Goal: Transaction & Acquisition: Purchase product/service

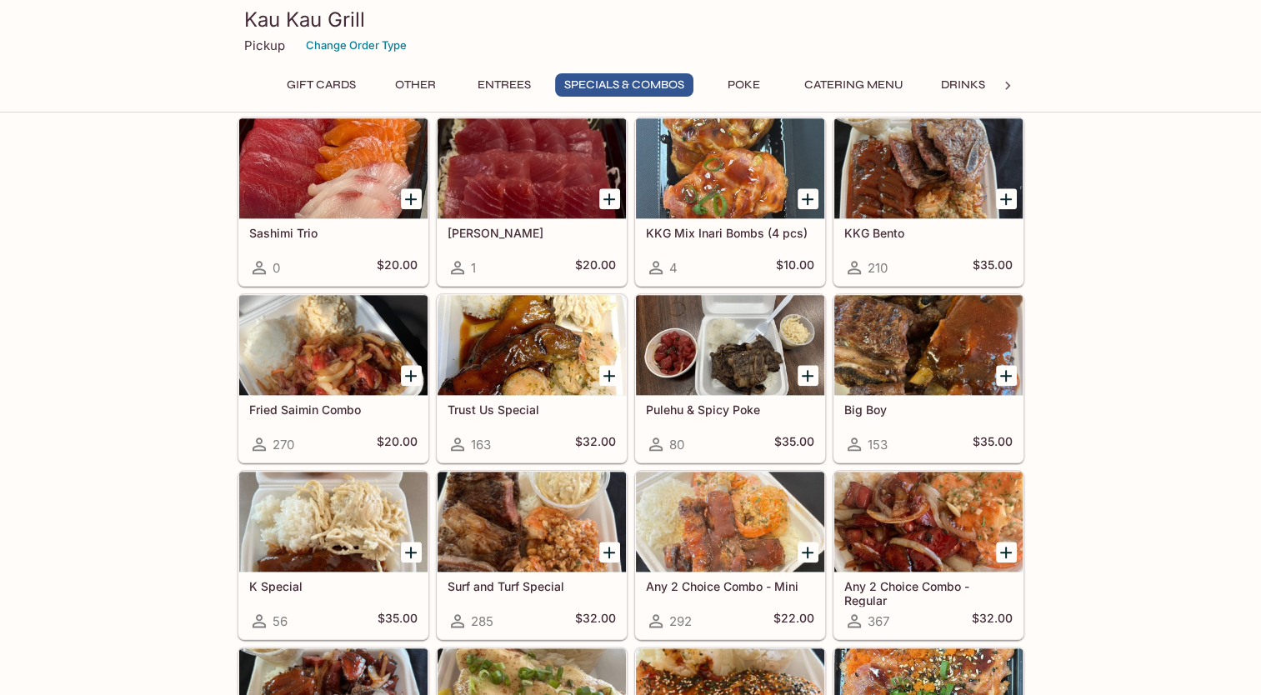
scroll to position [1724, 0]
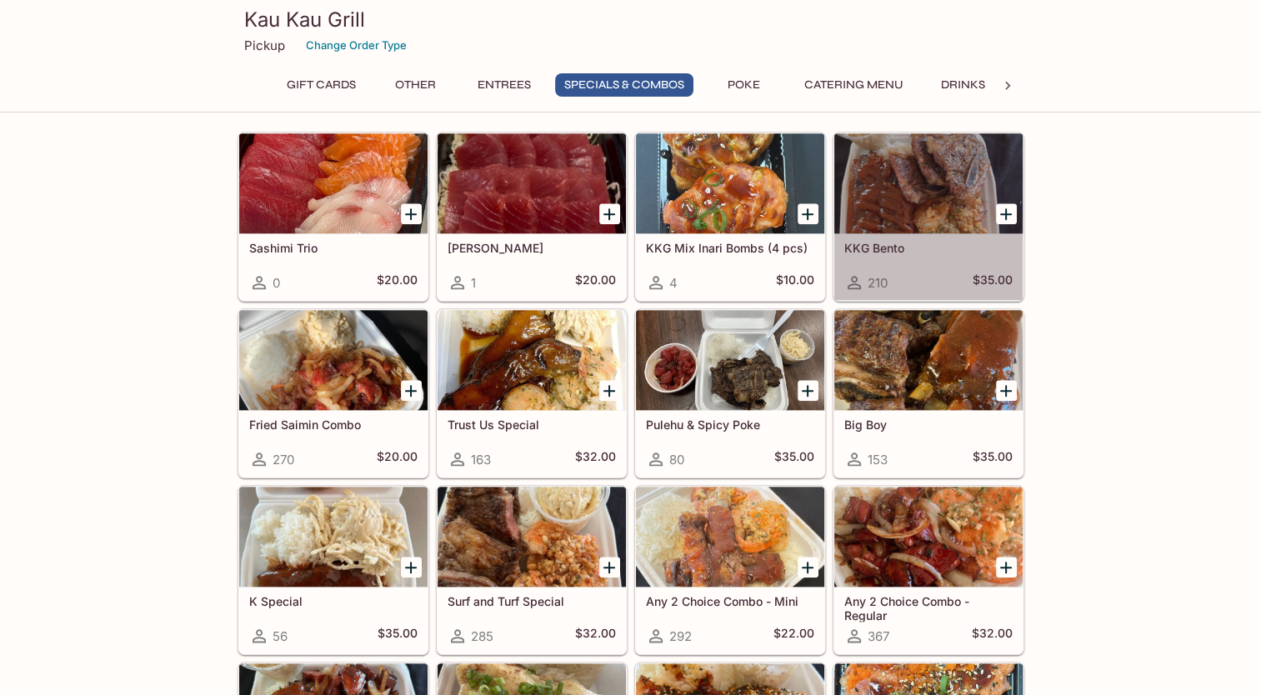
click at [948, 198] on div at bounding box center [928, 183] width 188 height 100
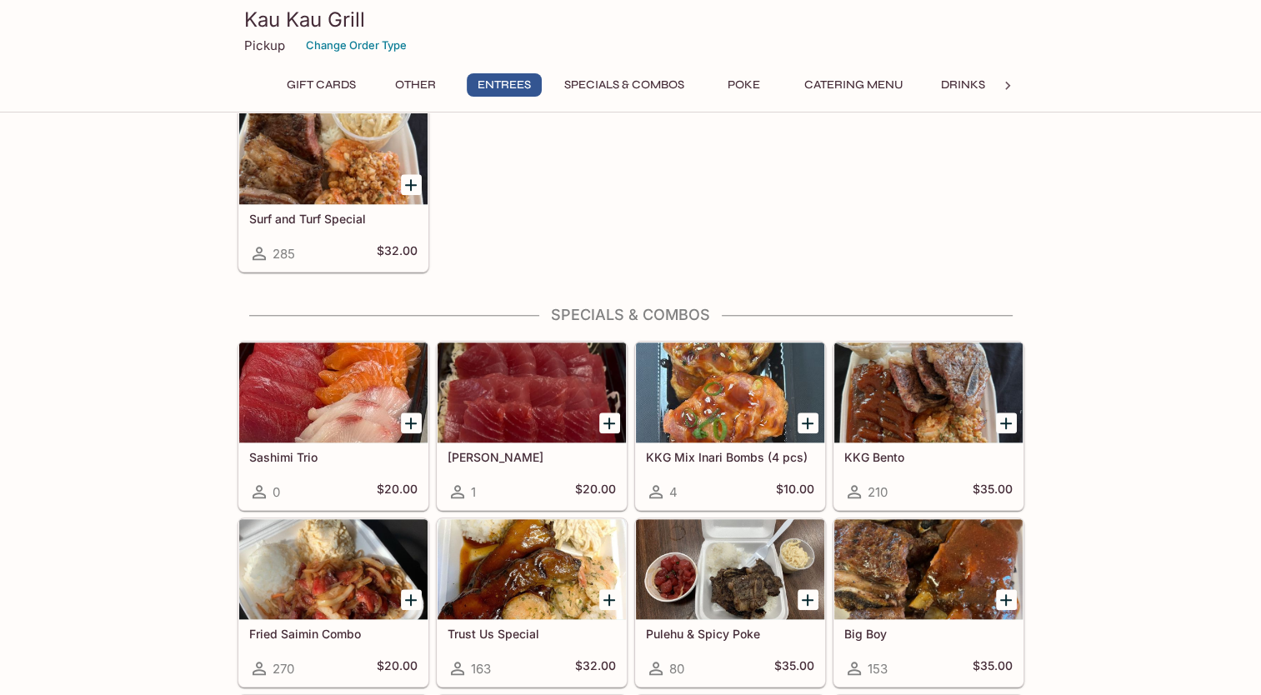
scroll to position [1529, 0]
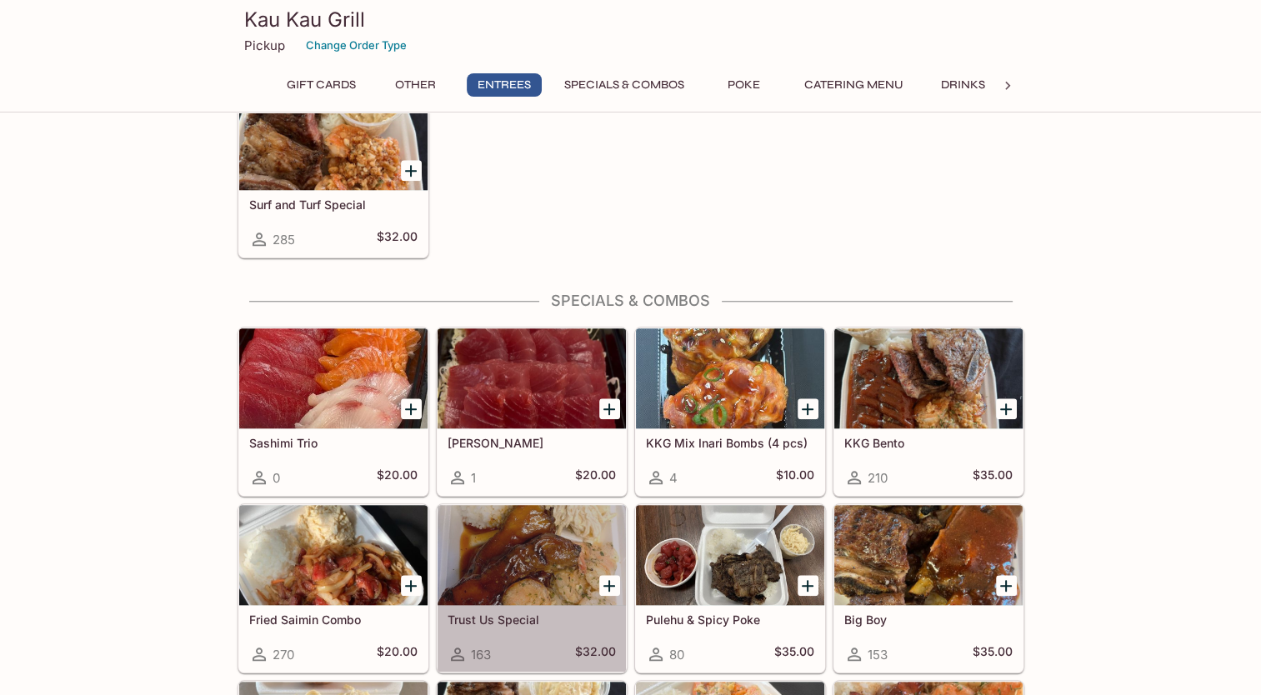
click at [520, 523] on div at bounding box center [532, 555] width 188 height 100
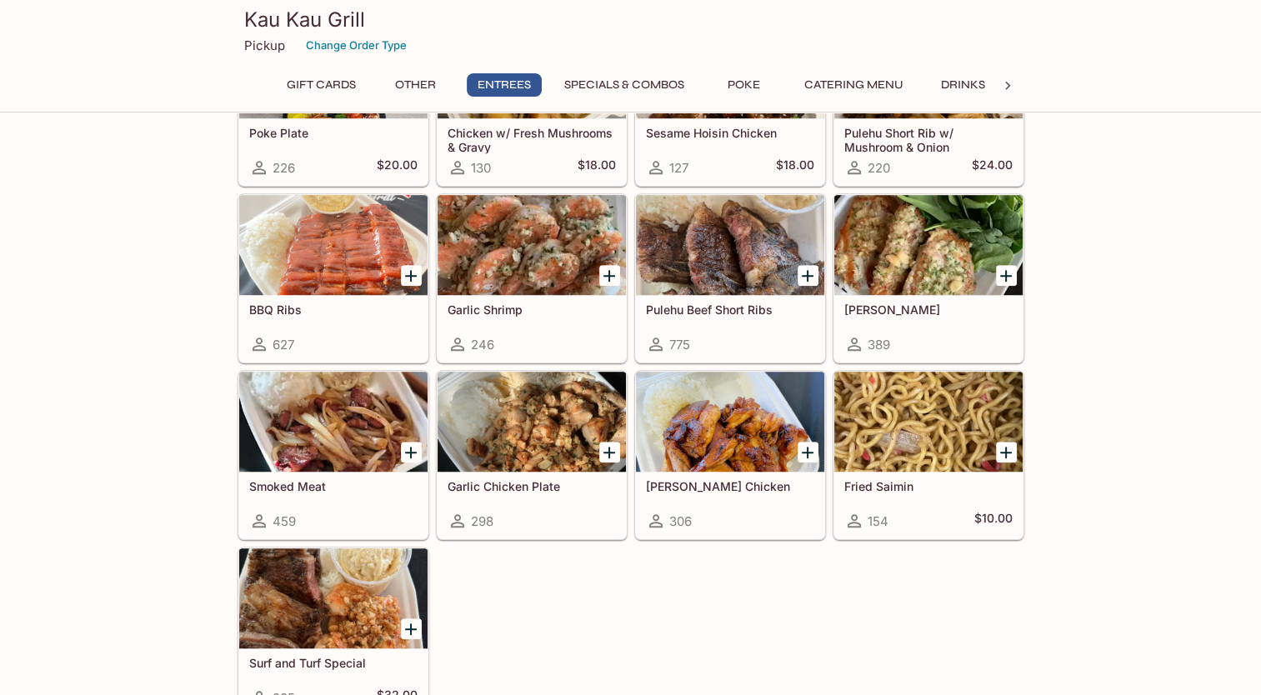
scroll to position [1081, 0]
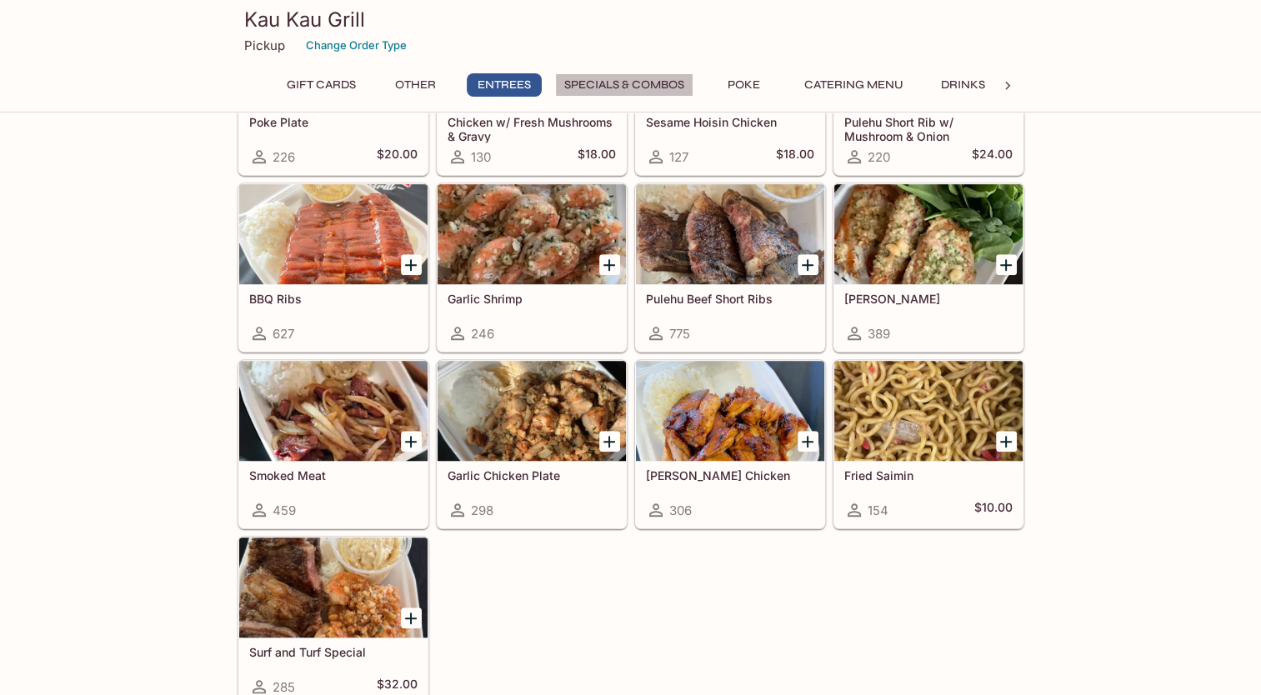
click at [631, 77] on button "Specials & Combos" at bounding box center [624, 84] width 138 height 23
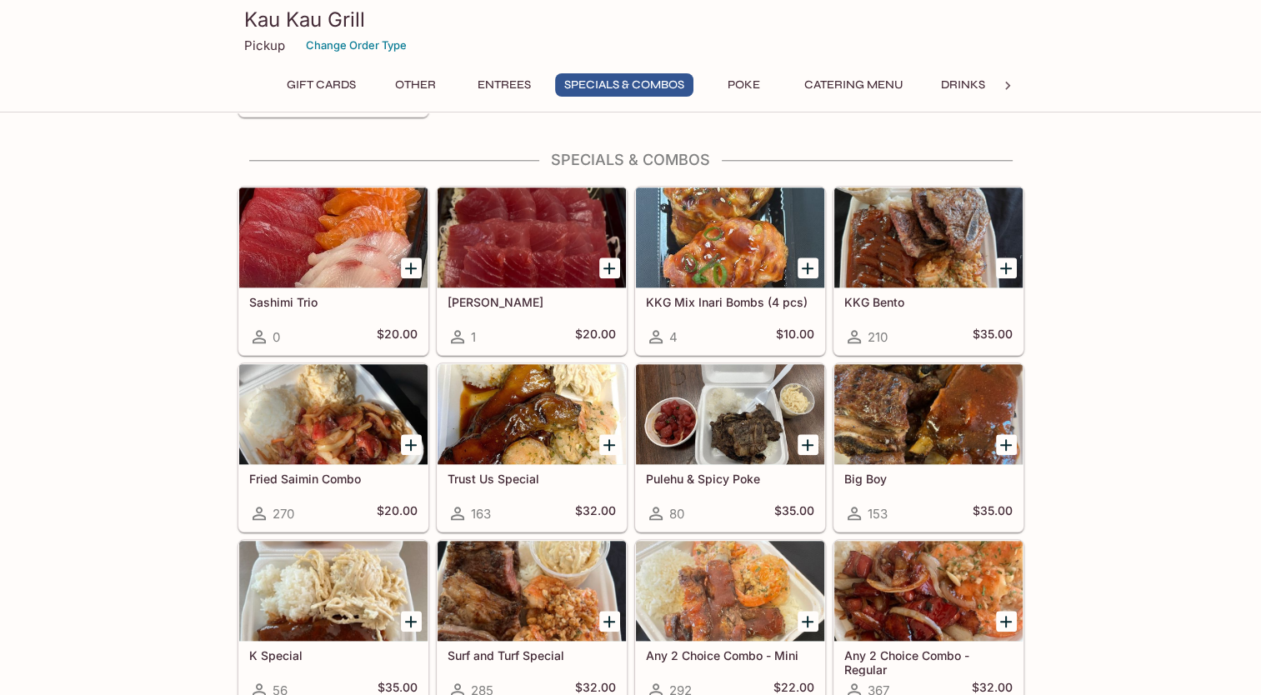
scroll to position [1674, 0]
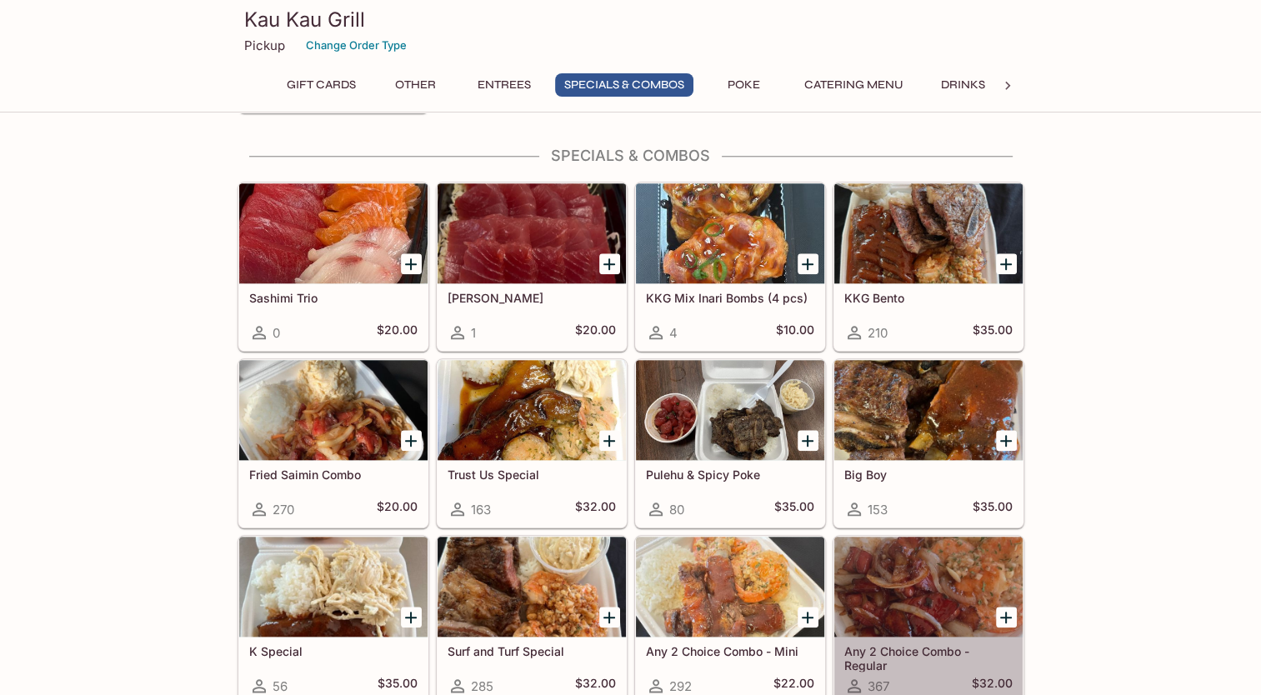
click at [926, 572] on div at bounding box center [928, 587] width 188 height 100
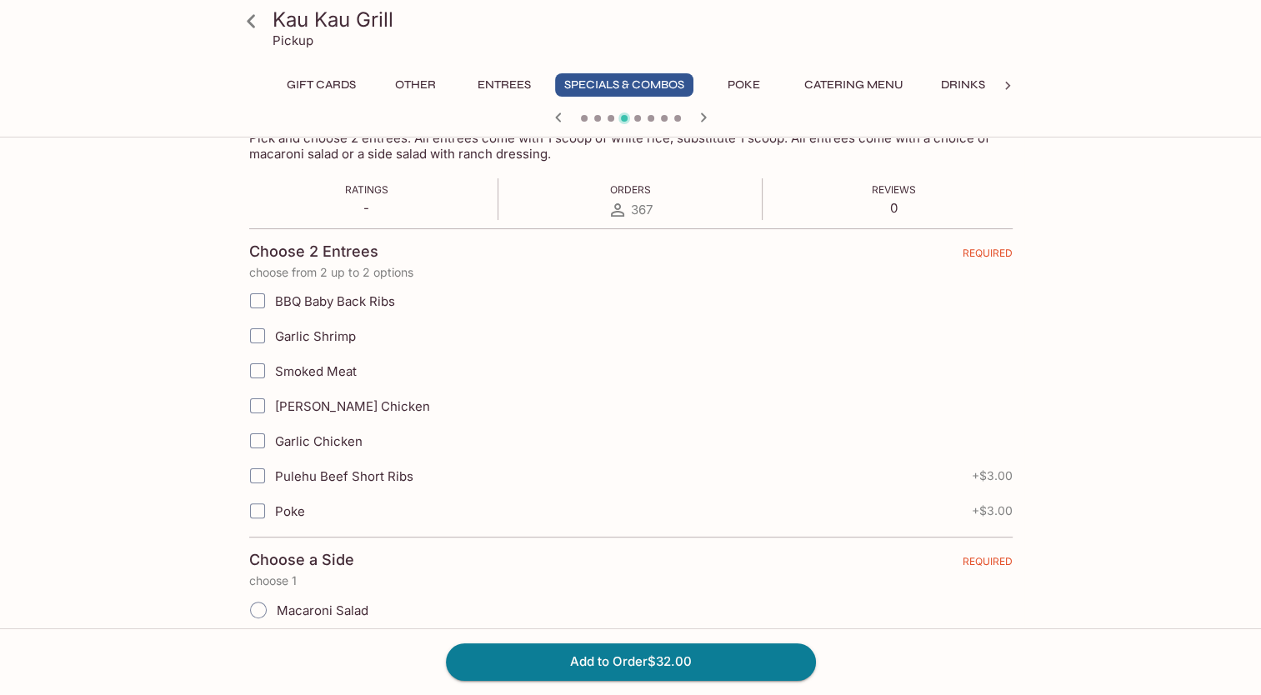
scroll to position [300, 0]
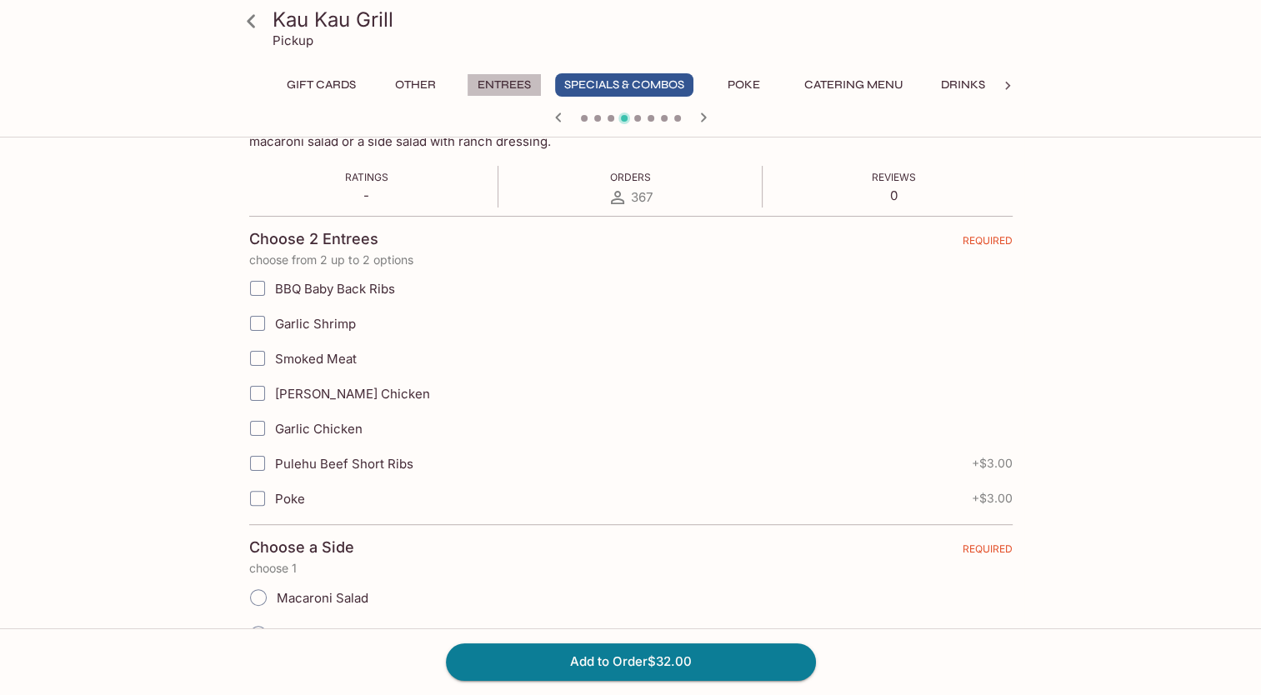
click at [501, 89] on button "Entrees" at bounding box center [504, 84] width 75 height 23
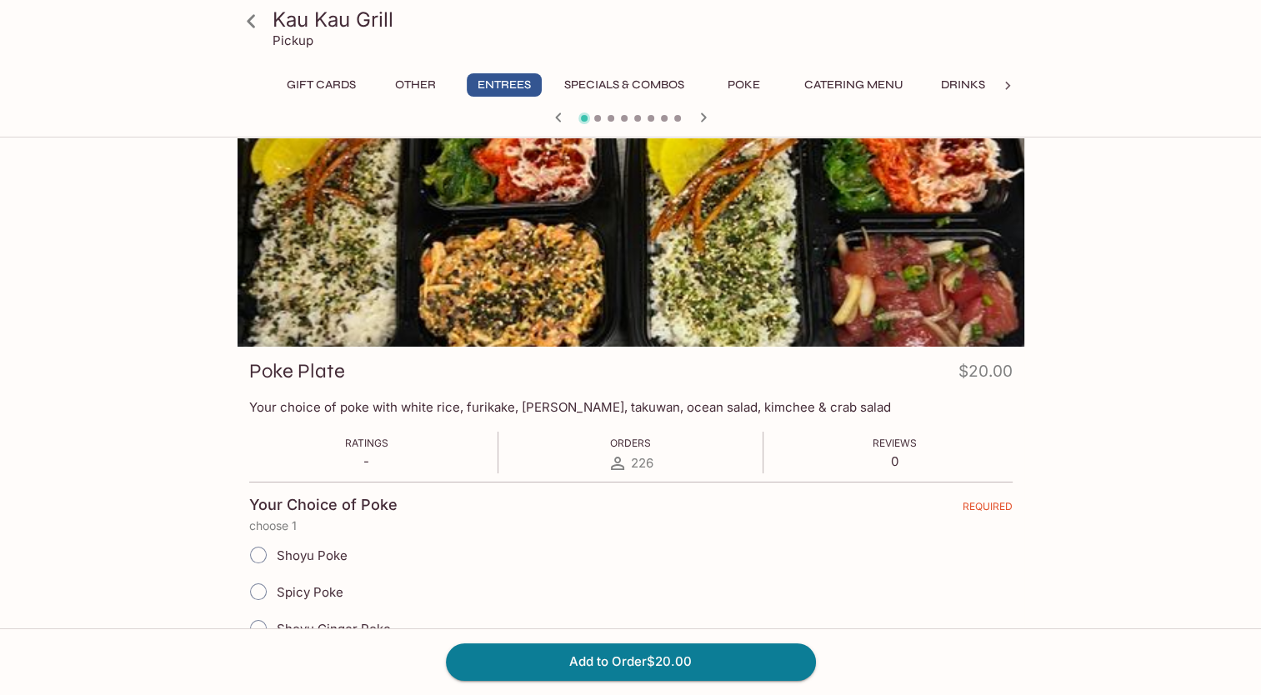
scroll to position [0, 0]
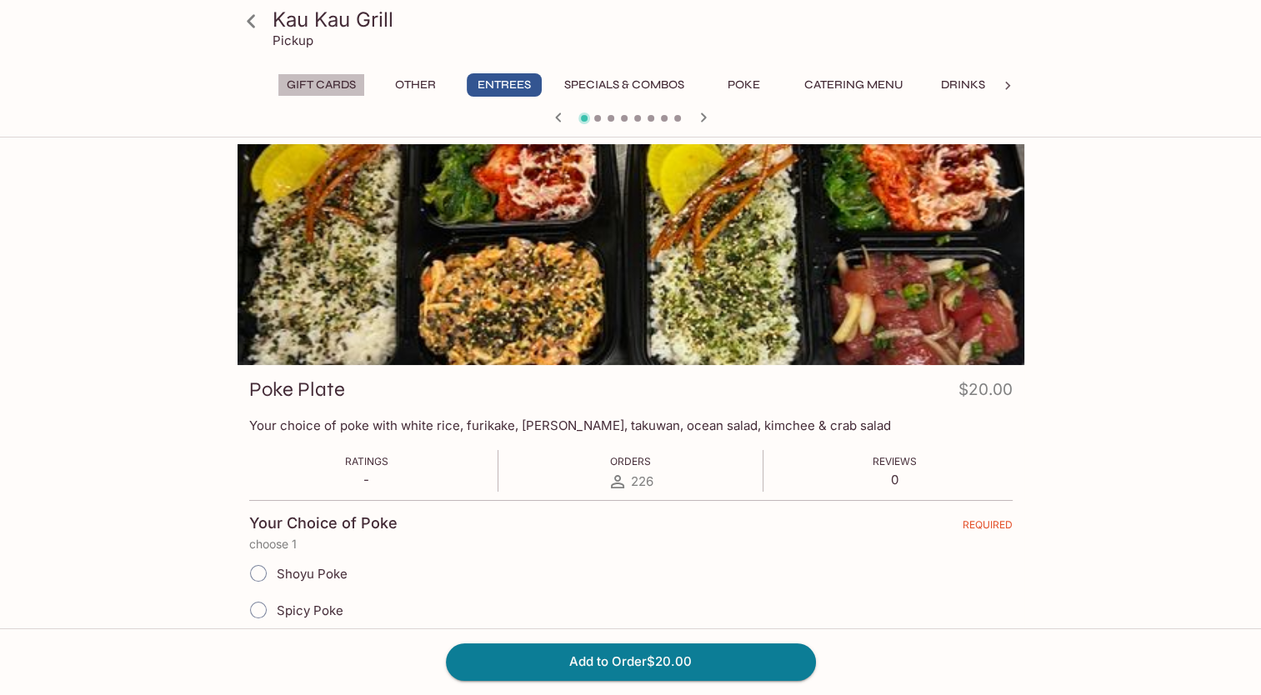
click at [310, 79] on button "Gift Cards" at bounding box center [322, 84] width 88 height 23
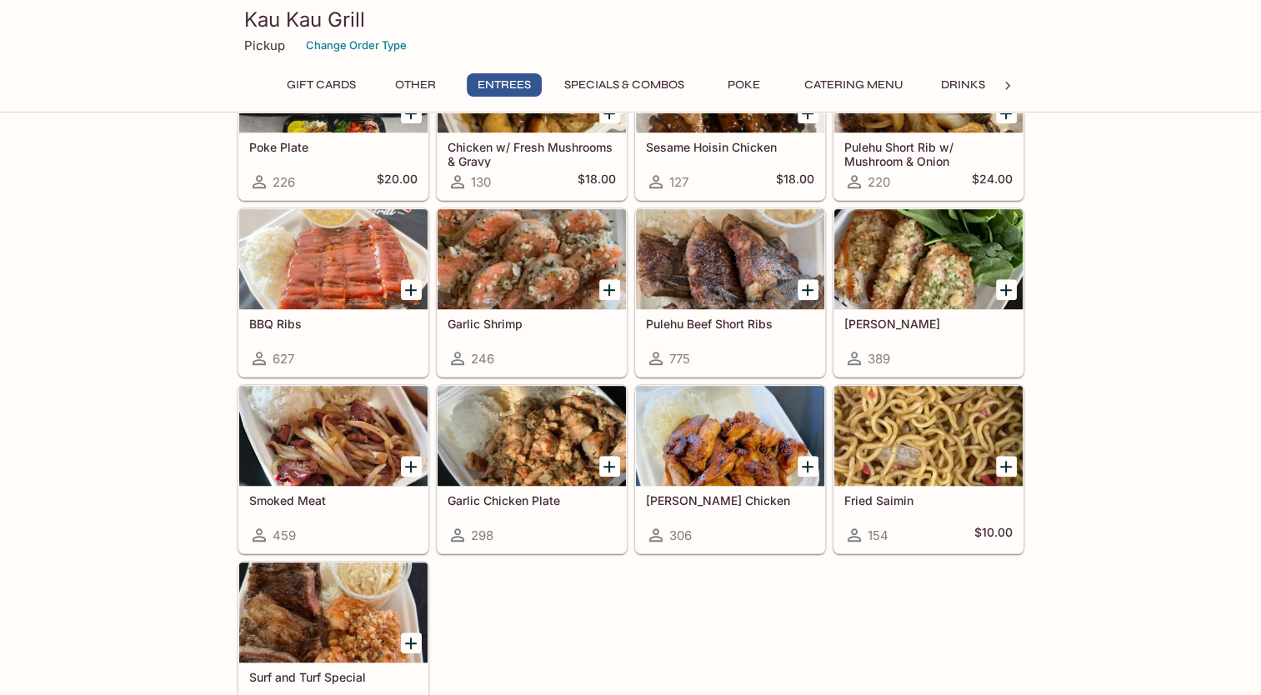
scroll to position [1063, 0]
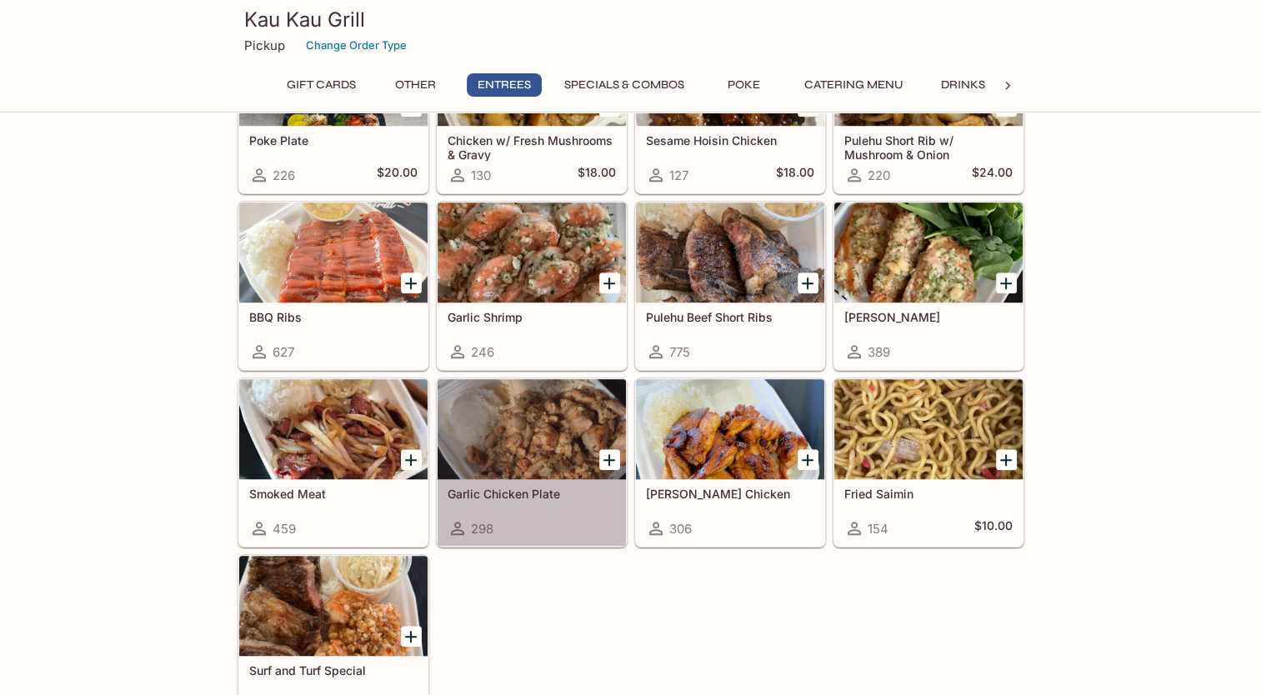
click at [556, 442] on div at bounding box center [532, 429] width 188 height 100
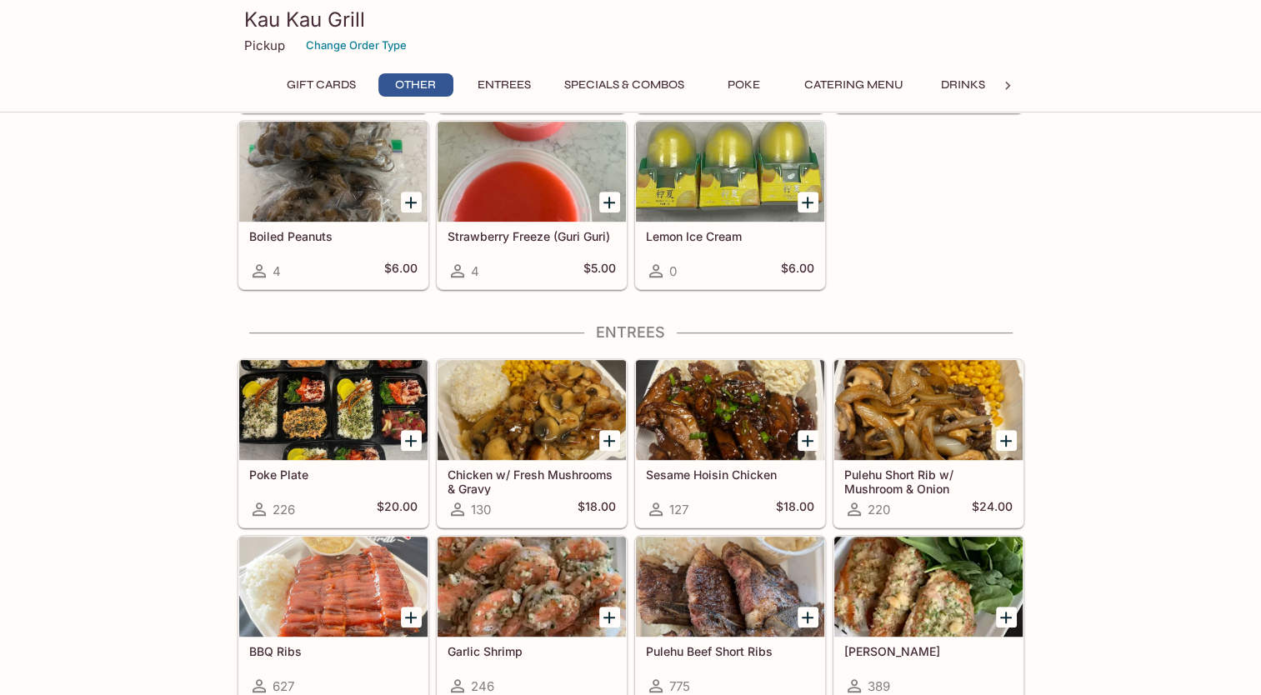
scroll to position [751, 0]
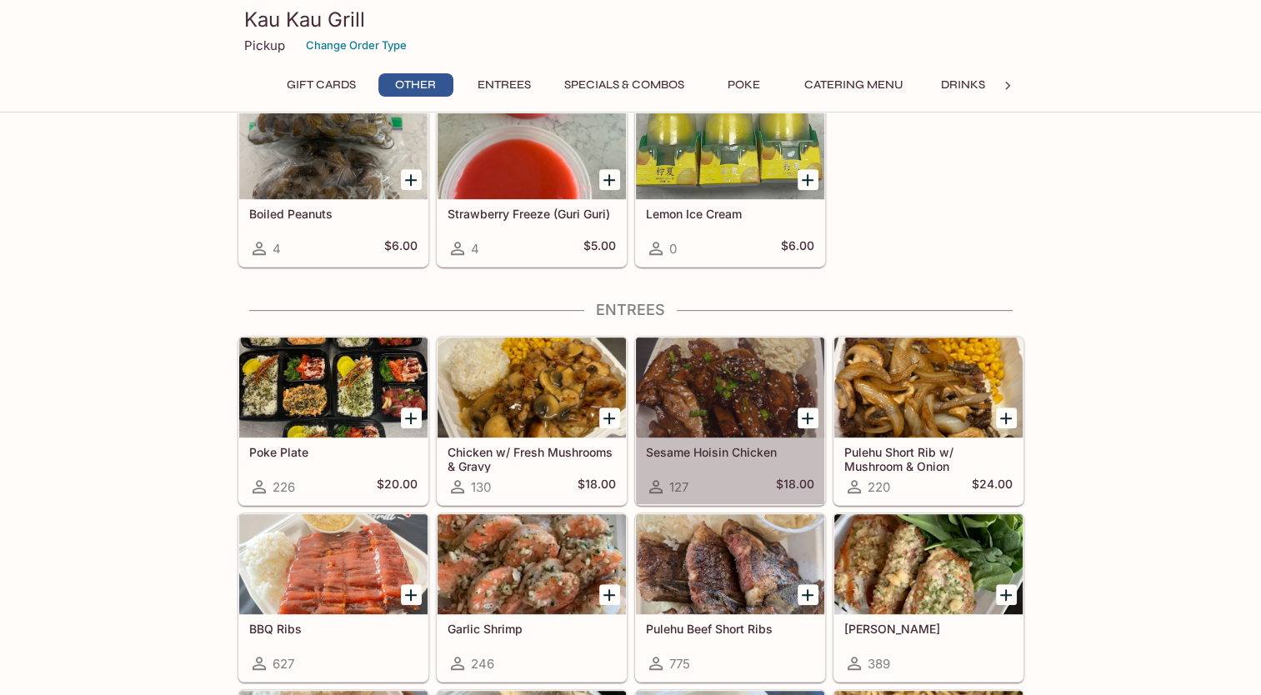
click at [723, 381] on div at bounding box center [730, 388] width 188 height 100
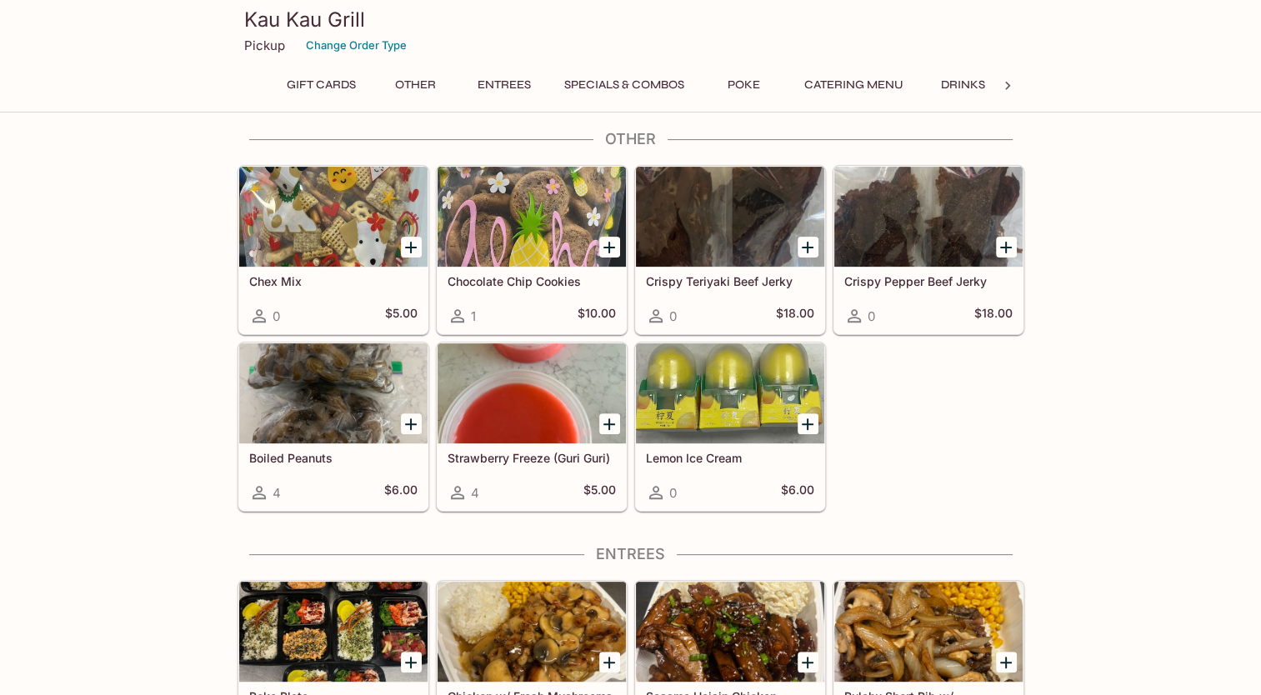
scroll to position [1114, 0]
